Goal: Task Accomplishment & Management: Complete application form

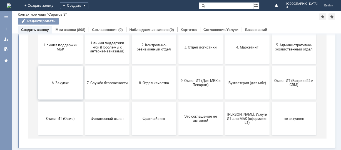
scroll to position [76, 0]
click at [207, 77] on button "9. Отдел-ИТ (Для МБК и Пекарни)" at bounding box center [200, 82] width 45 height 33
click at [207, 0] on html "Воспользуйтесь поиском Выберите тематику заявки 1 линия поддержки МБК 1 линия п…" at bounding box center [177, 53] width 308 height 179
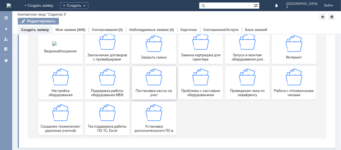
scroll to position [77, 0]
click at [288, 85] on img at bounding box center [294, 77] width 17 height 17
click at [288, 85] on html "Главная Уточните тематику Поиск Уточните тематику Вы выбрали: Соглашение : 9. О…" at bounding box center [177, 53] width 308 height 180
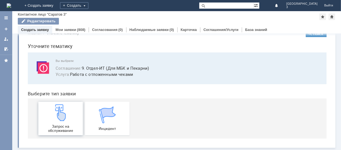
scroll to position [14, 0]
click at [54, 117] on img at bounding box center [60, 112] width 17 height 17
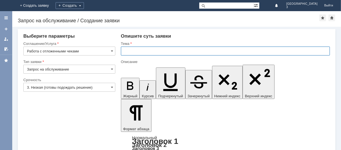
click at [127, 54] on input "text" at bounding box center [225, 50] width 209 height 9
type input "Отлоденные чеки за 19.09.2025"
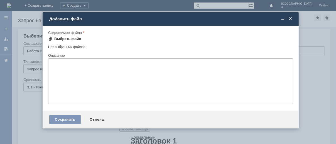
click at [73, 36] on div "Выбрать файл" at bounding box center [64, 39] width 33 height 7
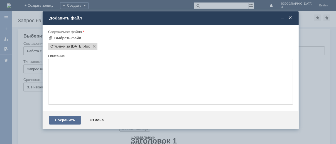
click at [59, 123] on div "Сохранить" at bounding box center [64, 120] width 31 height 9
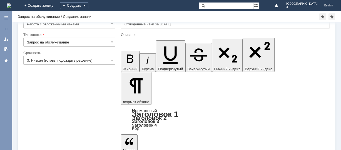
scroll to position [22, 0]
